Goal: Find specific page/section: Find specific page/section

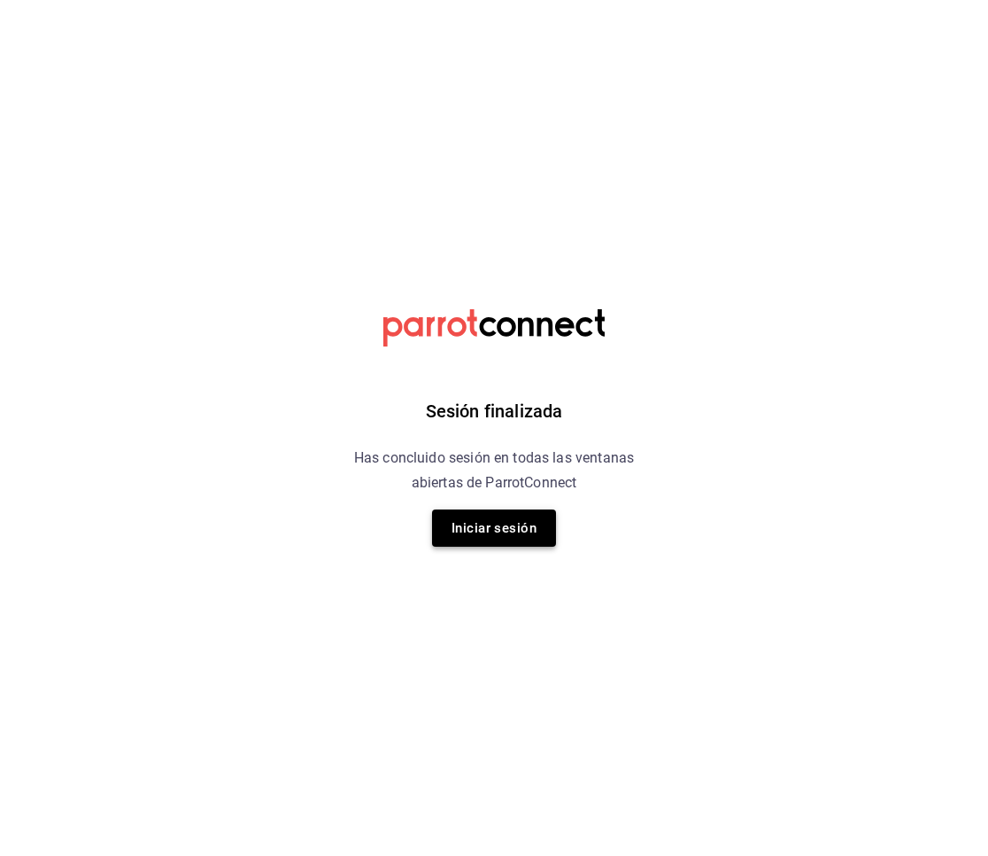
click at [481, 535] on button "Iniciar sesión" at bounding box center [494, 527] width 124 height 37
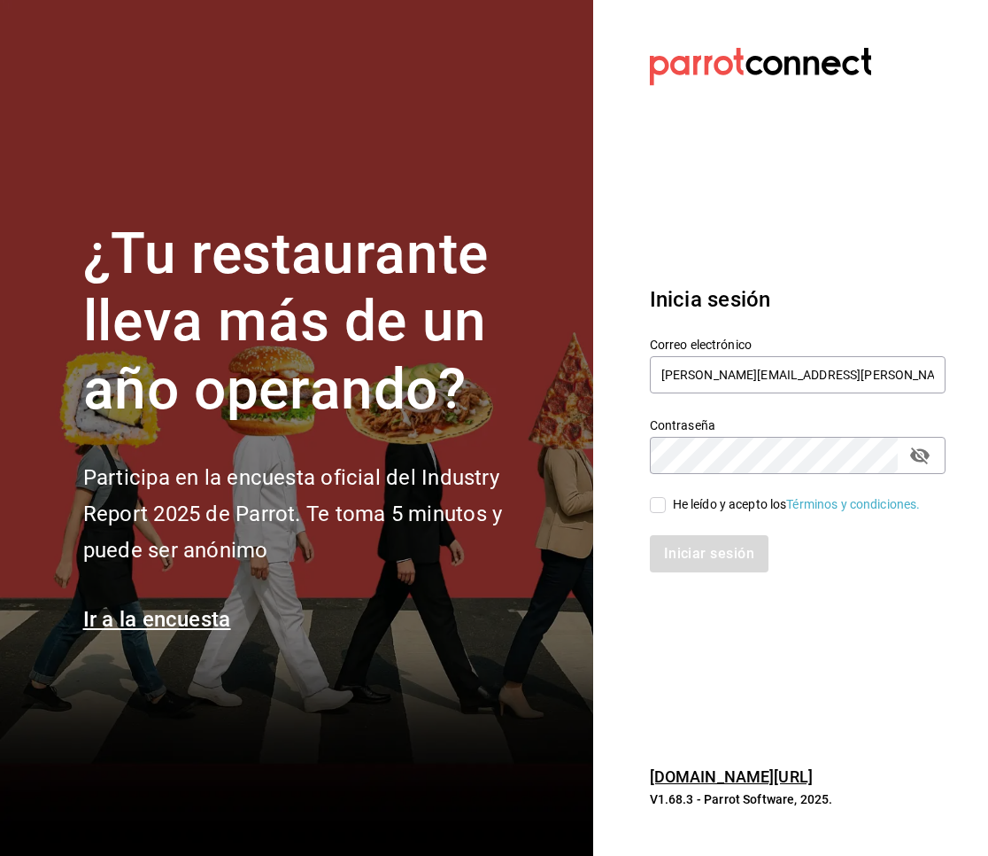
click at [670, 499] on span "He leído y acepto los Términos y condiciones." at bounding box center [793, 504] width 255 height 19
click at [666, 499] on input "He leído y acepto los Términos y condiciones." at bounding box center [658, 505] width 16 height 16
checkbox input "true"
click at [693, 562] on button "Iniciar sesión" at bounding box center [710, 553] width 120 height 37
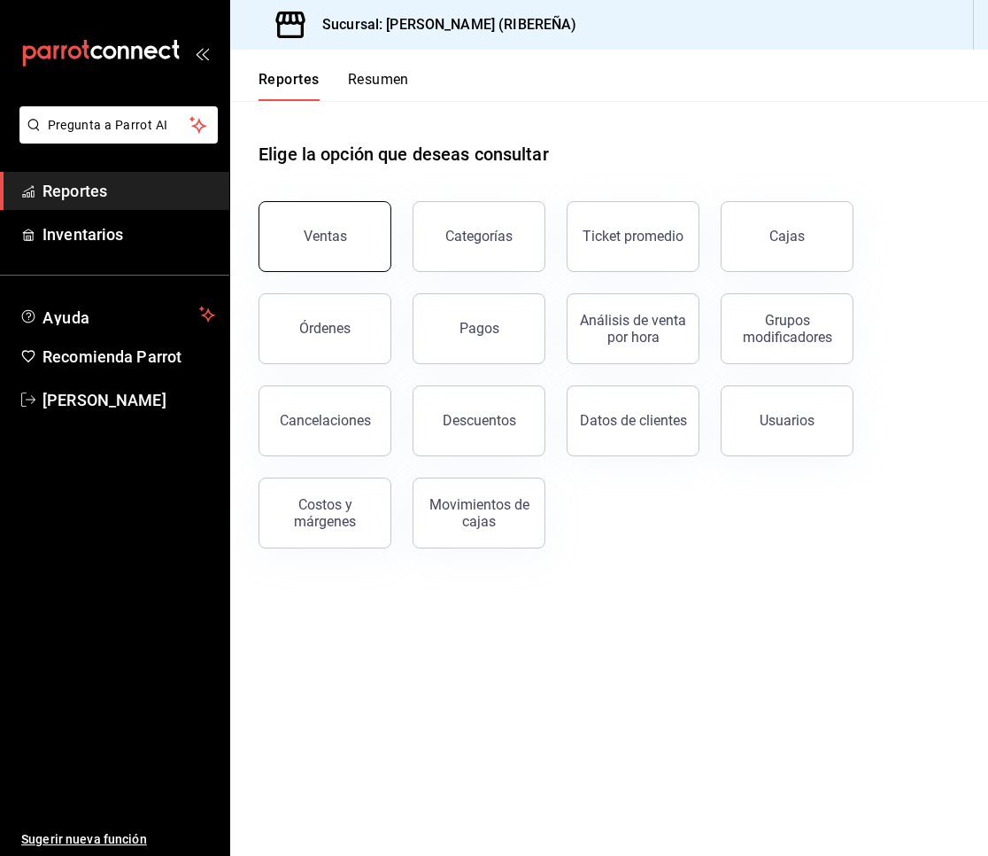
click at [343, 225] on button "Ventas" at bounding box center [325, 236] width 133 height 71
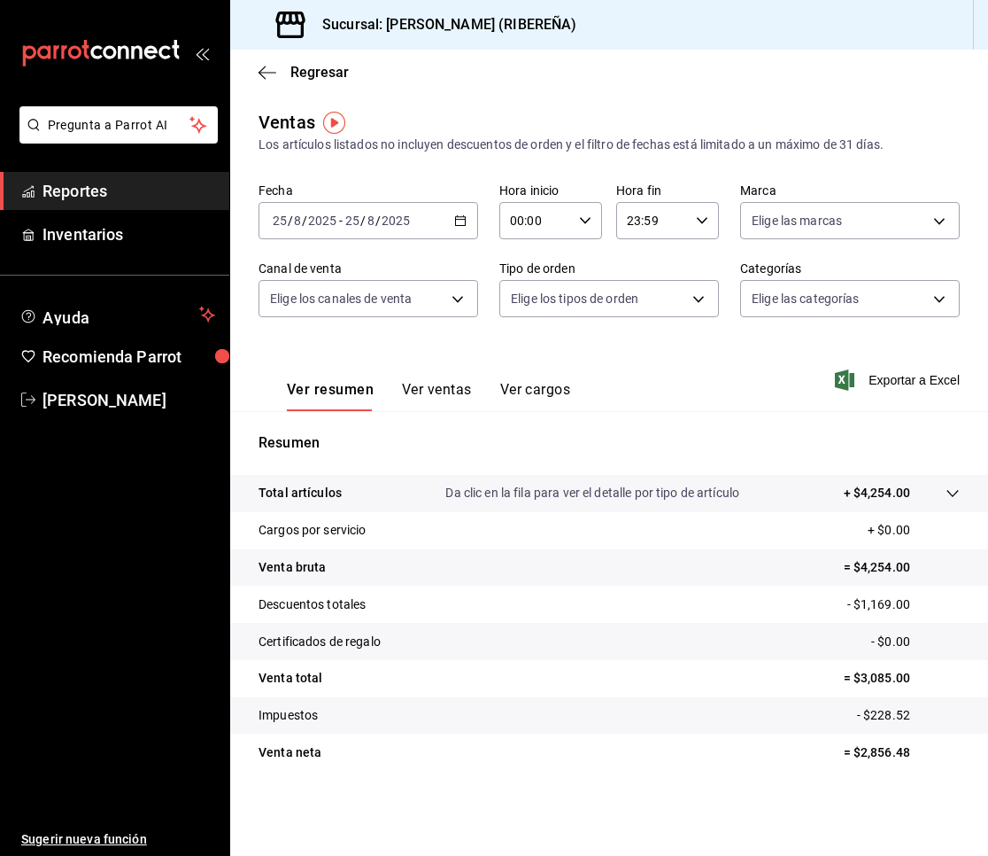
click at [435, 393] on button "Ver ventas" at bounding box center [437, 396] width 70 height 30
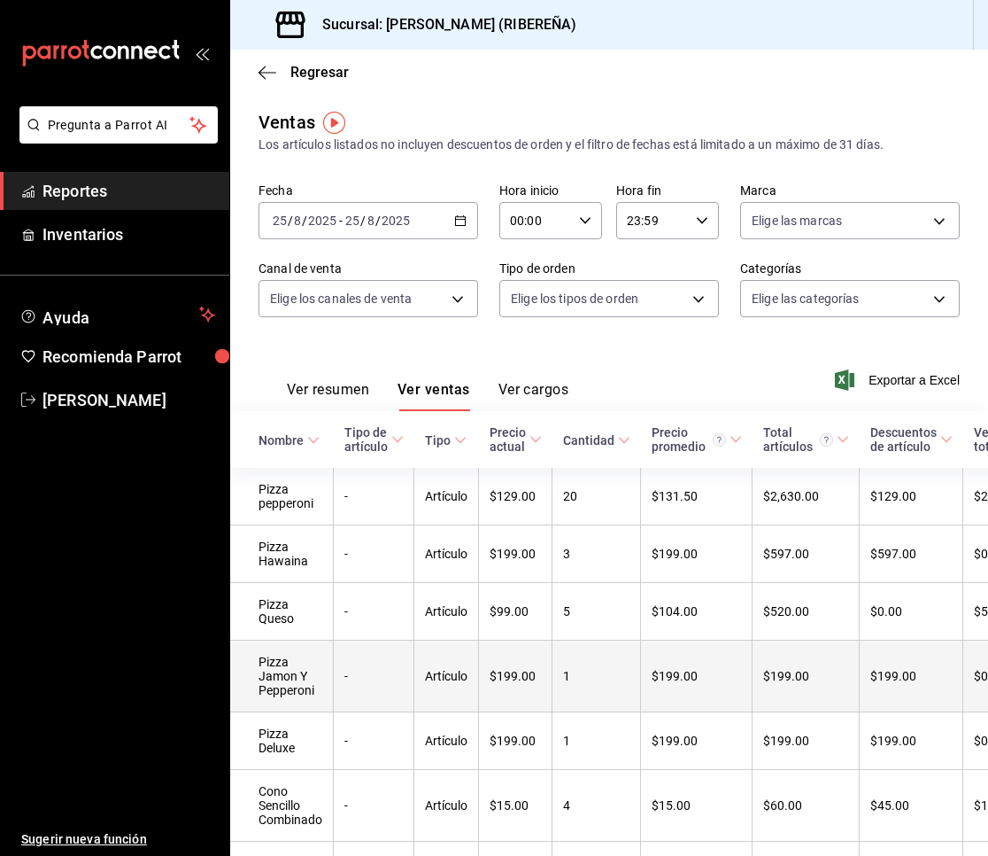
scroll to position [141, 0]
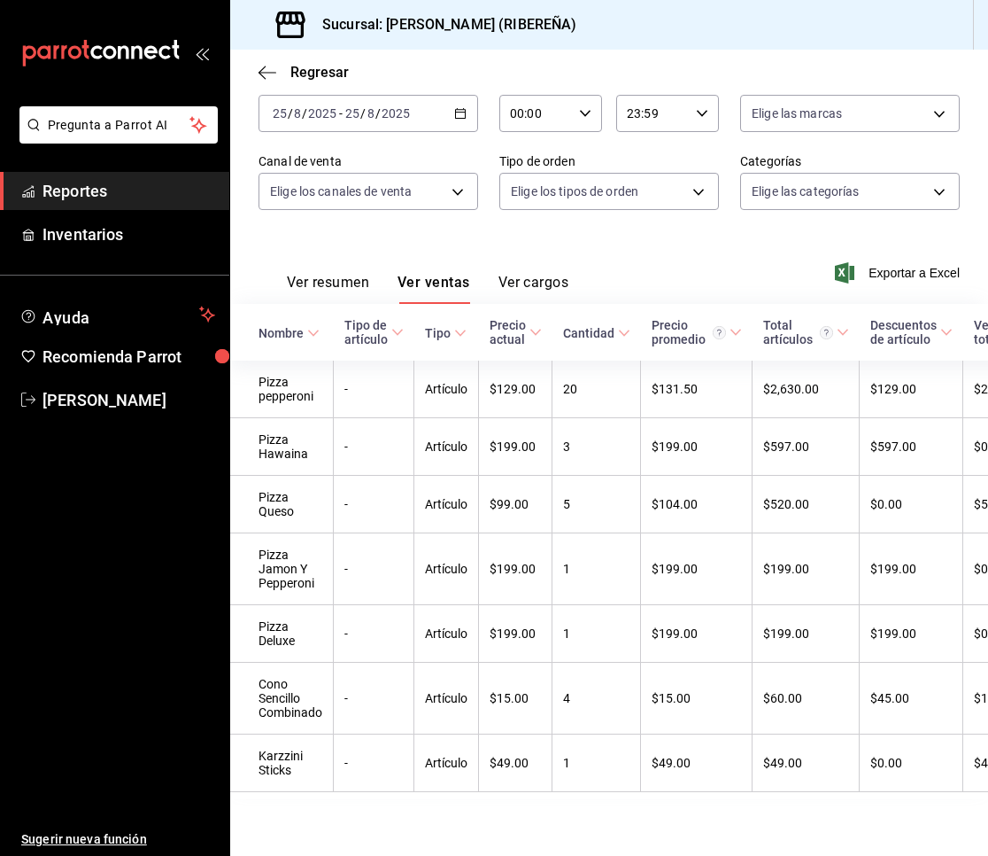
click at [317, 274] on button "Ver resumen" at bounding box center [328, 289] width 82 height 30
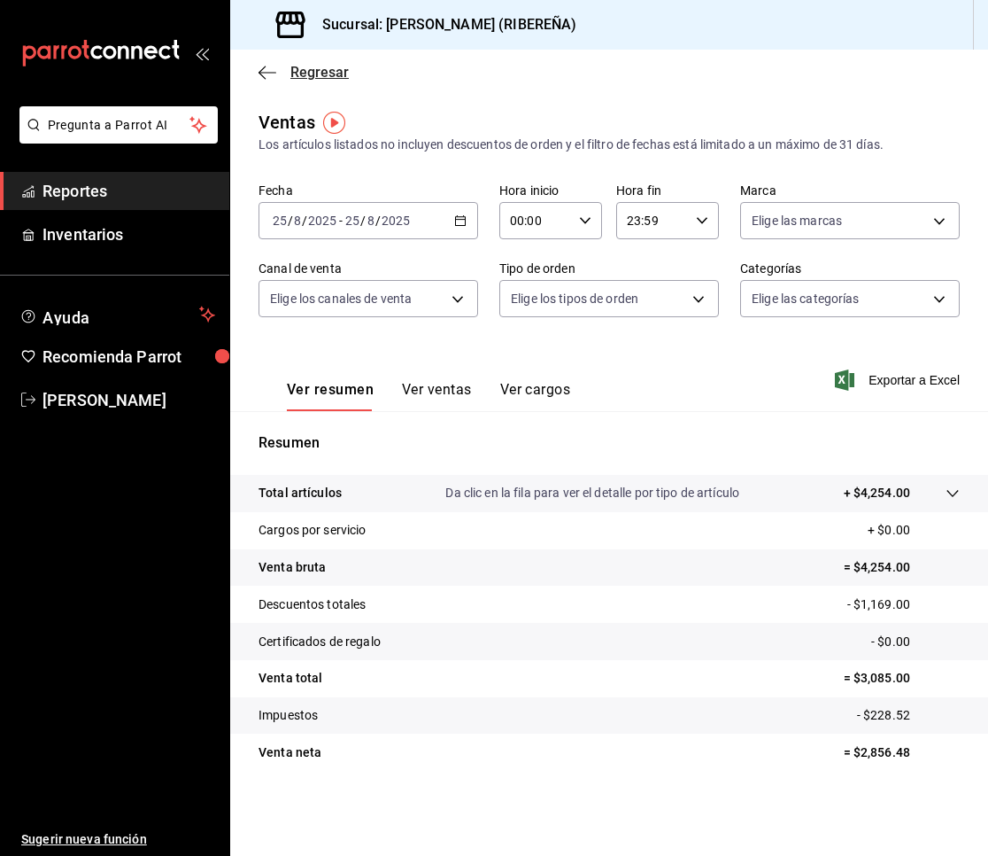
click at [268, 66] on icon "button" at bounding box center [268, 73] width 18 height 16
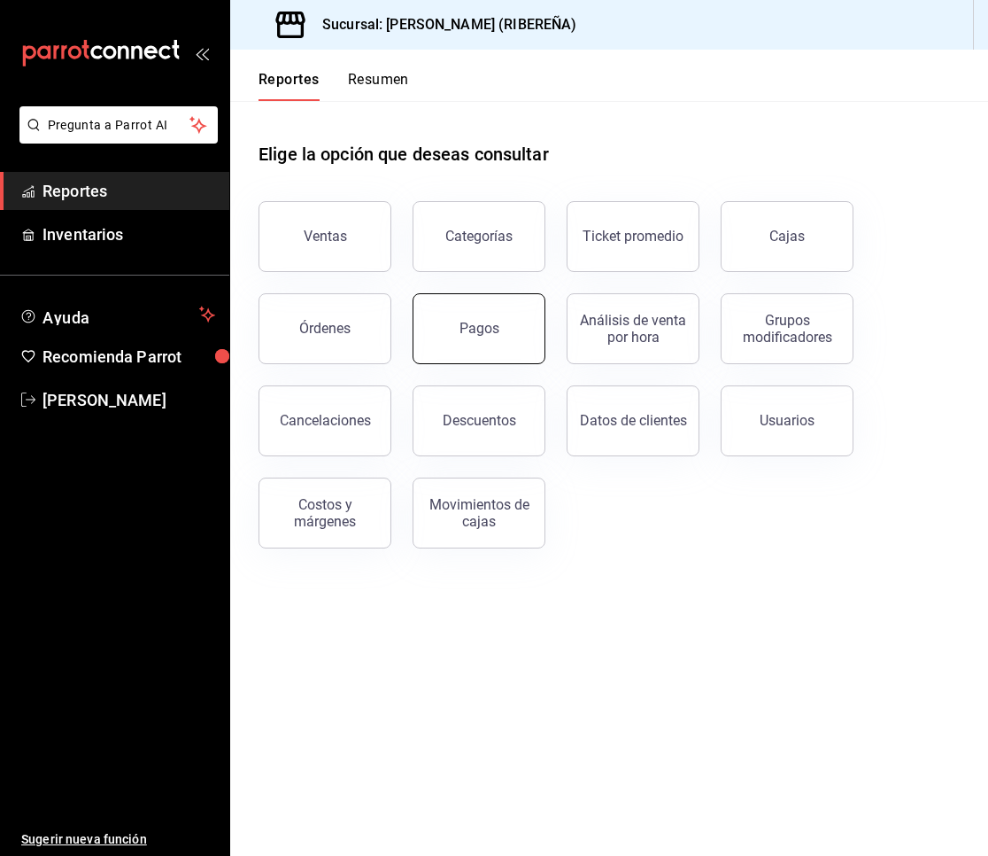
click at [522, 321] on button "Pagos" at bounding box center [479, 328] width 133 height 71
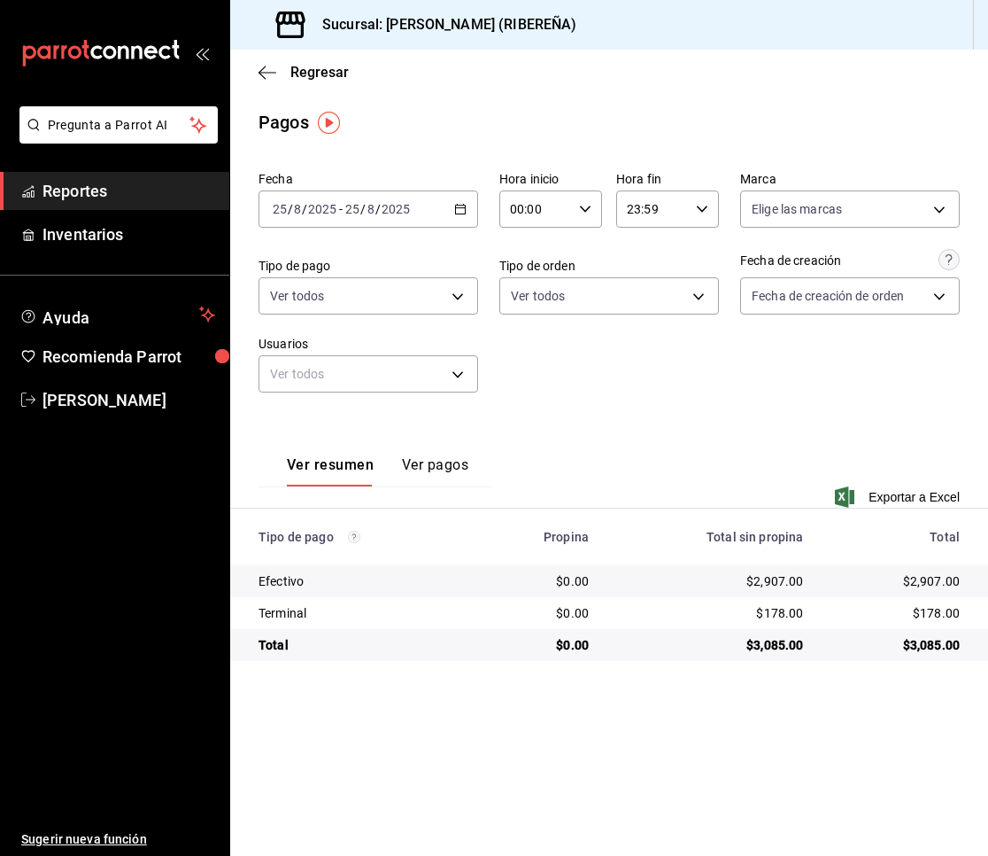
click at [517, 742] on main "Regresar Pagos Fecha 2025-08-25 25 / 8 / 2025 - 2025-08-25 25 / 8 / 2025 Hora i…" at bounding box center [609, 453] width 758 height 806
click at [399, 103] on main "Regresar Pagos Fecha 2025-08-25 25 / 8 / 2025 - 2025-08-25 25 / 8 / 2025 Hora i…" at bounding box center [609, 453] width 758 height 806
click at [252, 71] on div "Regresar" at bounding box center [609, 72] width 758 height 45
click at [272, 67] on icon "button" at bounding box center [268, 73] width 18 height 16
